Goal: Information Seeking & Learning: Find specific fact

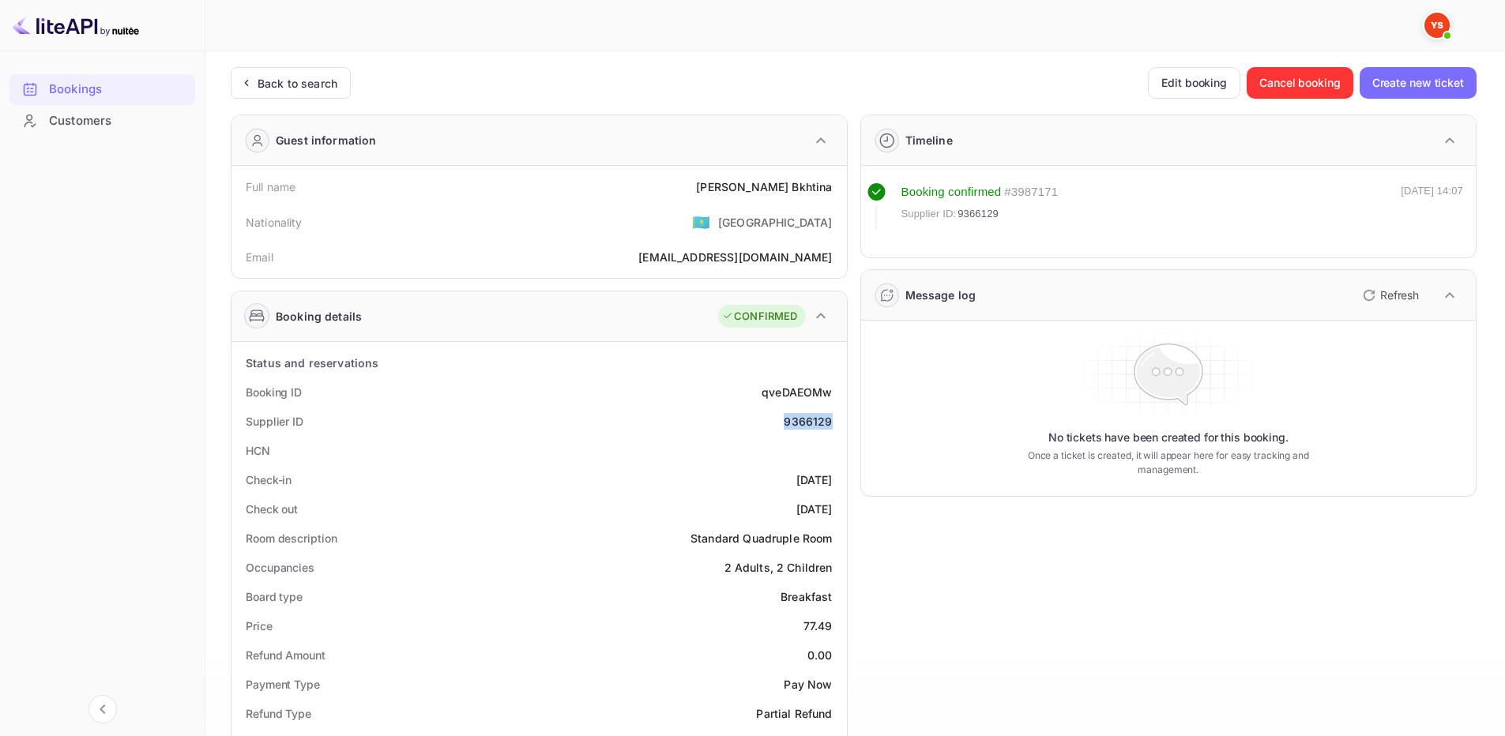
drag, startPoint x: 796, startPoint y: 424, endPoint x: 833, endPoint y: 420, distance: 37.4
click at [833, 420] on div "Supplier ID 9366129" at bounding box center [539, 421] width 603 height 29
copy div "9366129"
drag, startPoint x: 759, startPoint y: 185, endPoint x: 832, endPoint y: 183, distance: 72.7
click at [835, 186] on div "Full name [PERSON_NAME]" at bounding box center [539, 186] width 603 height 29
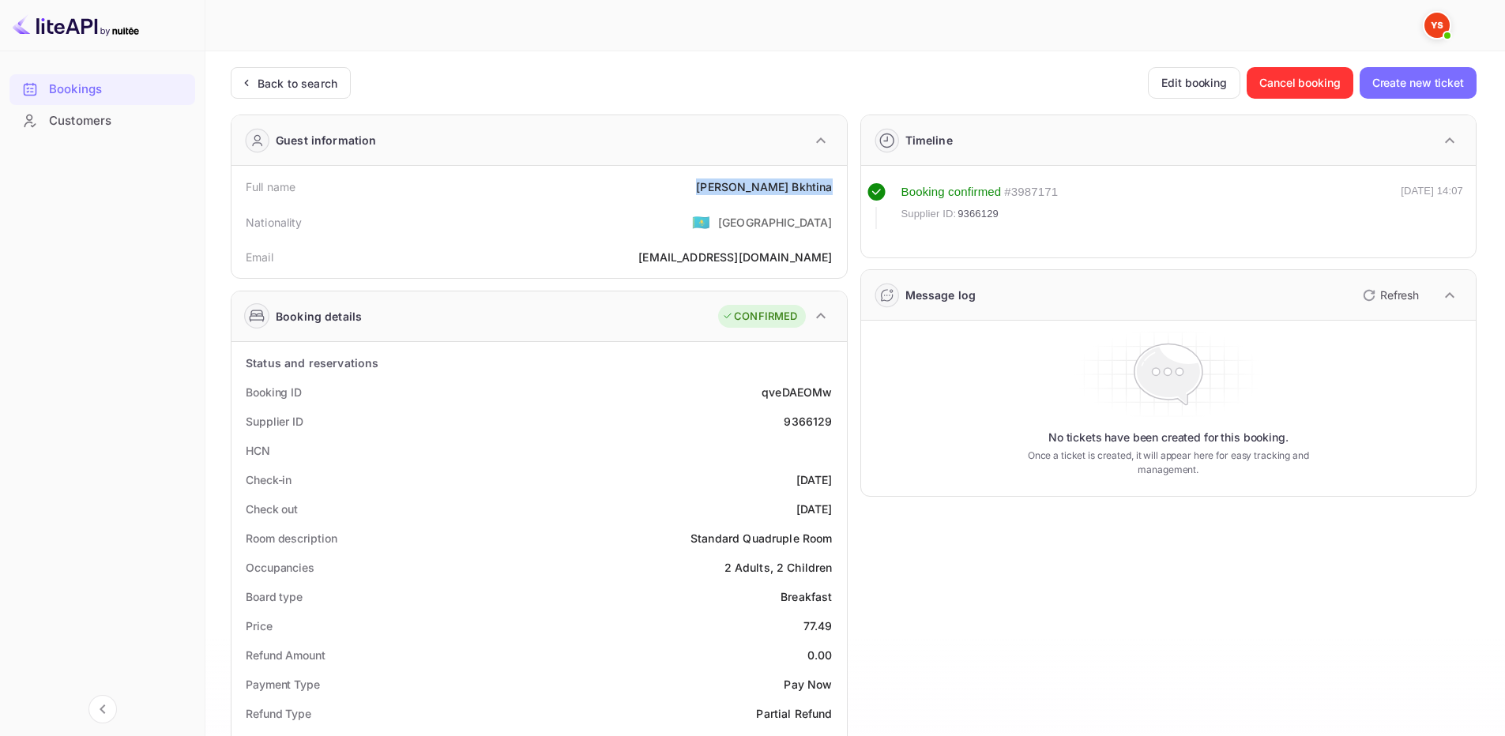
copy div "[PERSON_NAME]"
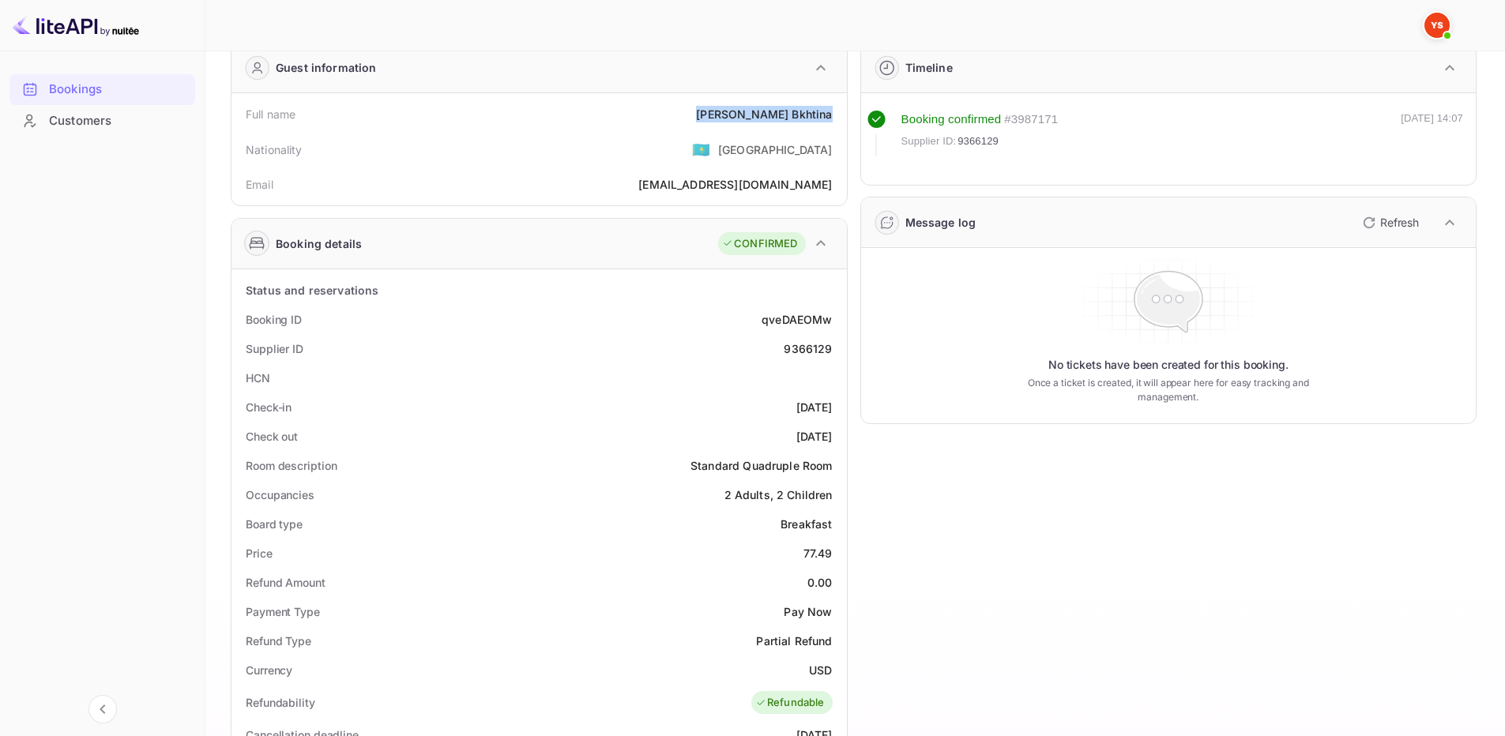
scroll to position [79, 0]
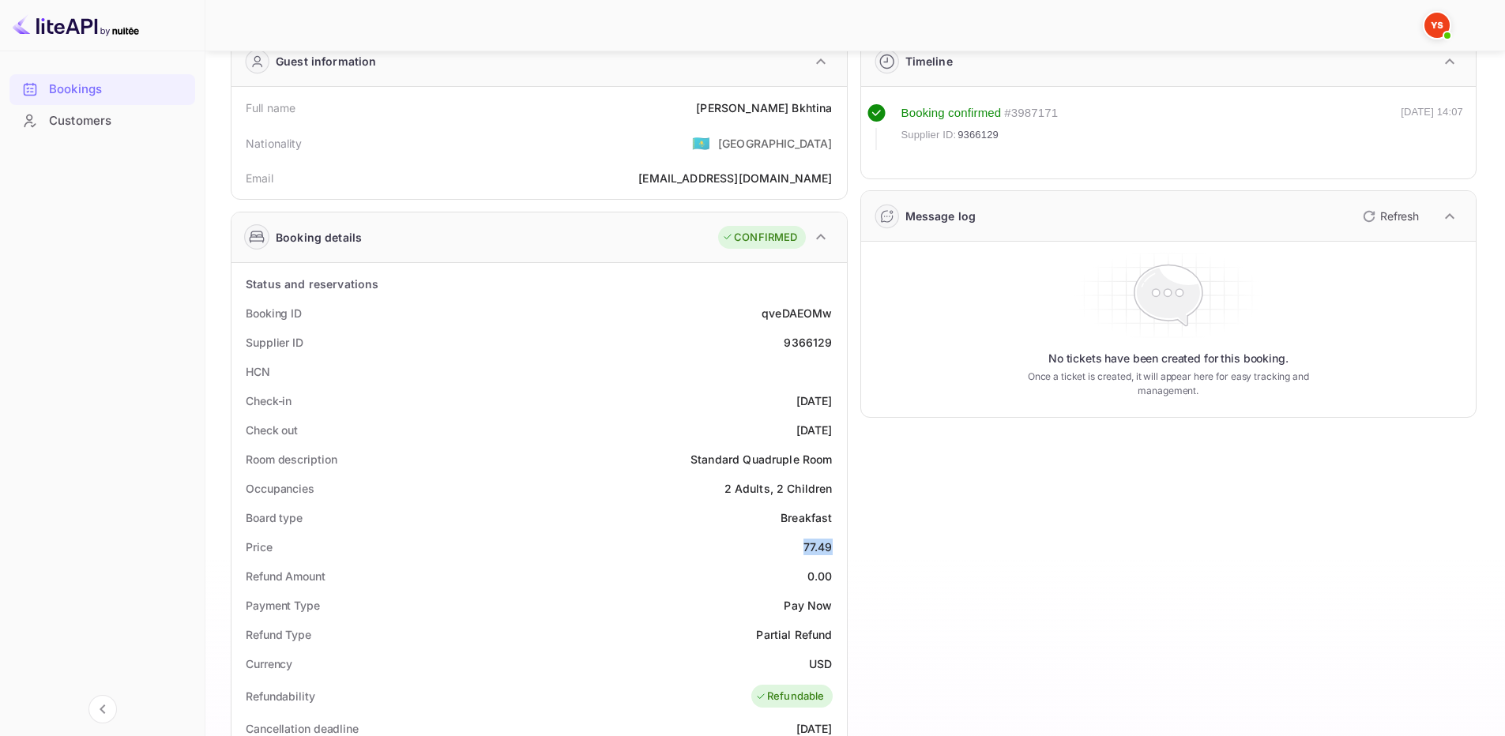
drag, startPoint x: 803, startPoint y: 548, endPoint x: 833, endPoint y: 548, distance: 30.0
click at [833, 548] on div "Price 77.49" at bounding box center [539, 547] width 603 height 29
copy div "77.49"
